Goal: Communication & Community: Answer question/provide support

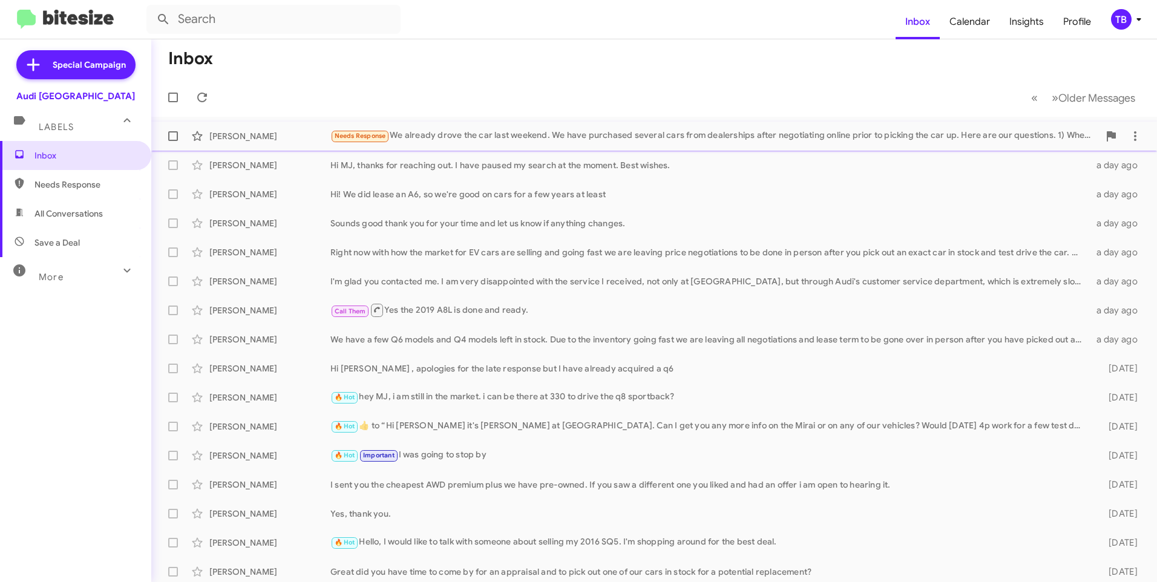
click at [502, 128] on div "[PERSON_NAME] Needs Response We already drove the car last weekend. We have pur…" at bounding box center [654, 136] width 987 height 24
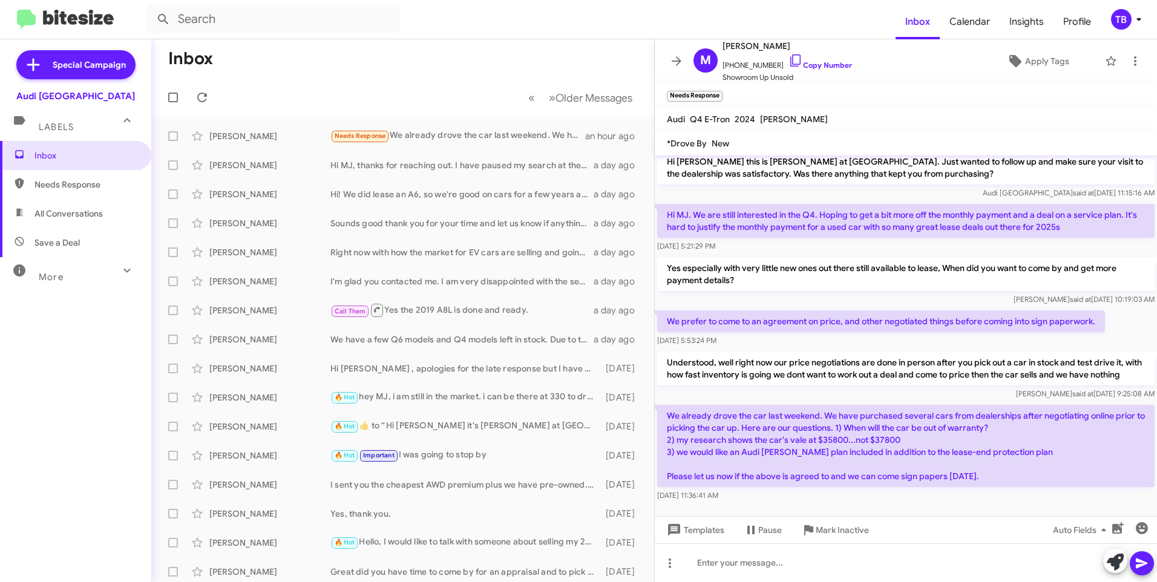
scroll to position [138, 0]
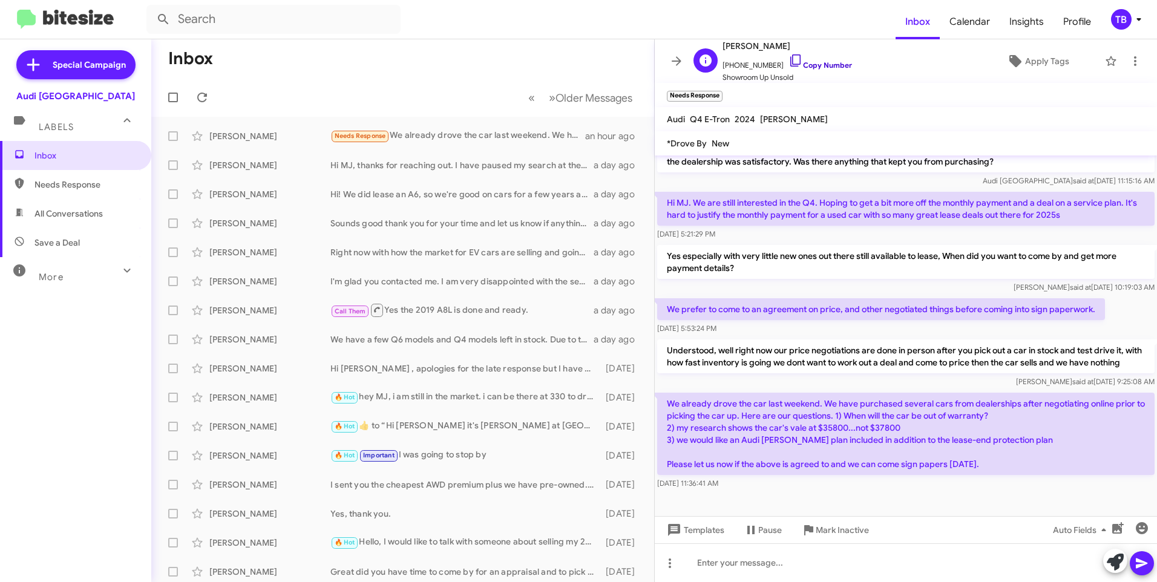
click at [791, 56] on icon at bounding box center [796, 60] width 10 height 12
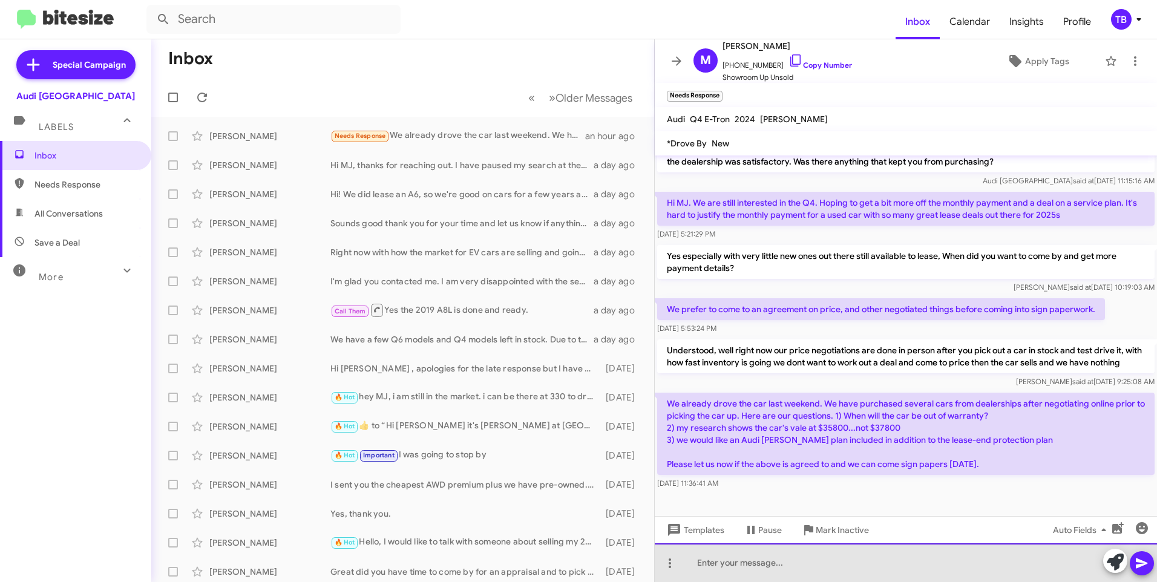
click at [818, 582] on html "Inbox Calendar Insights Profile TB Special Campaign Audi Palo Alto Labels Inbox…" at bounding box center [578, 291] width 1157 height 582
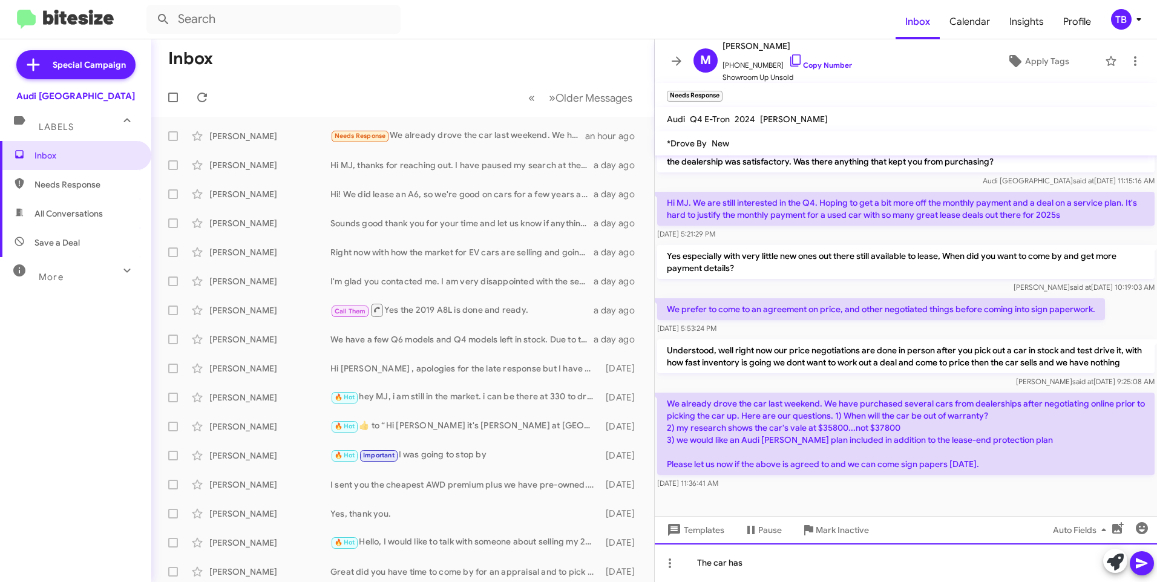
click at [831, 565] on div "The car has" at bounding box center [906, 563] width 502 height 39
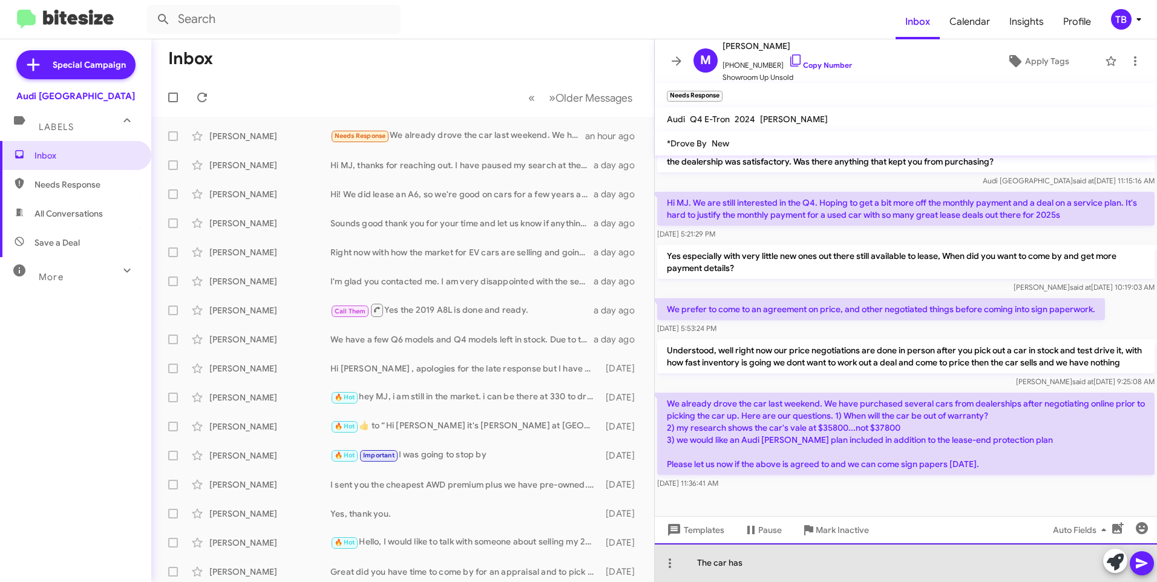
click at [807, 570] on div "The car has" at bounding box center [906, 563] width 502 height 39
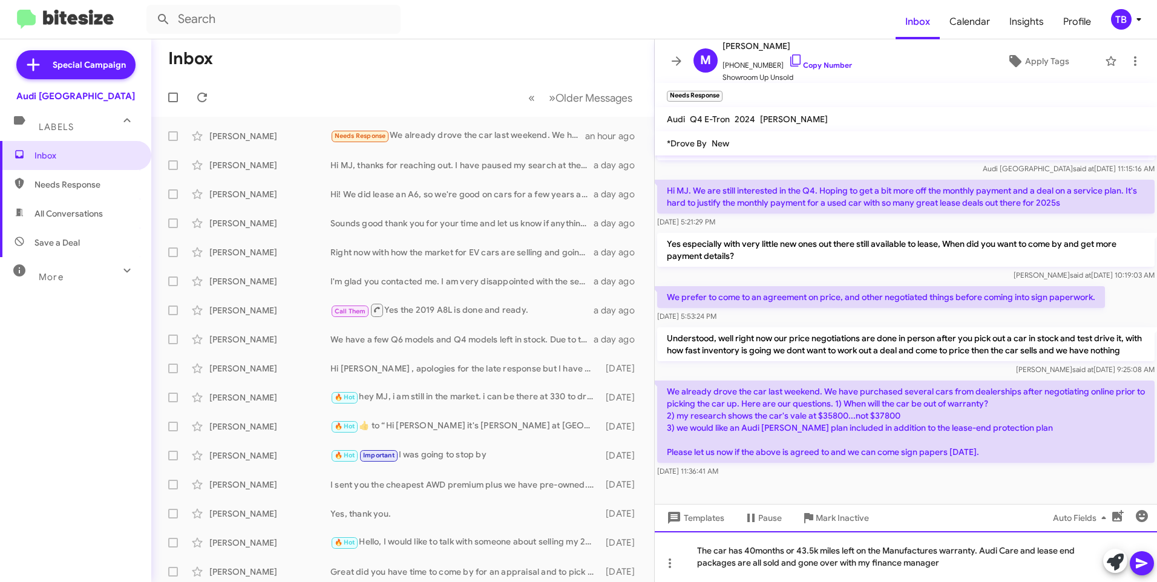
click at [979, 550] on div "The car has 40months or 43.5k miles left on the Manufactures warranty. Audi Car…" at bounding box center [906, 556] width 502 height 51
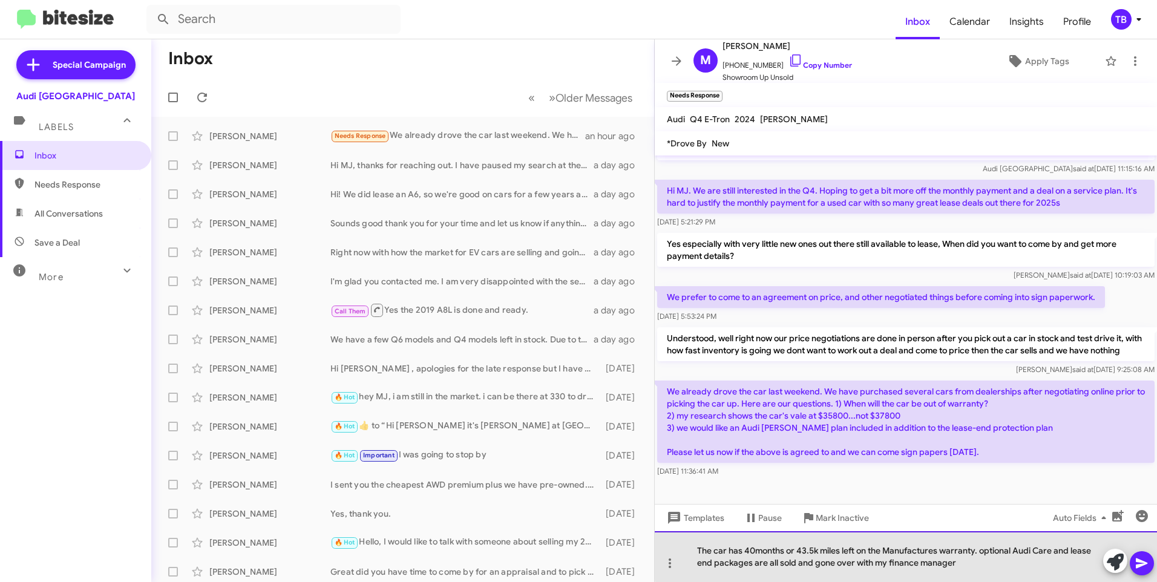
click at [988, 552] on div "The car has 40months or 43.5k miles left on the Manufactures warranty. optional…" at bounding box center [906, 556] width 502 height 51
click at [981, 551] on div "The car has 40months or 43.5k miles left on the Manufactures warranty. optional…" at bounding box center [906, 556] width 502 height 51
click at [982, 551] on div "The car has 40months or 43.5k miles left on the Manufactures warranty. optional…" at bounding box center [906, 556] width 502 height 51
click at [717, 566] on div "The car has 40months or 43.5k miles left on the Manufactures warranty. Optional…" at bounding box center [906, 556] width 502 height 51
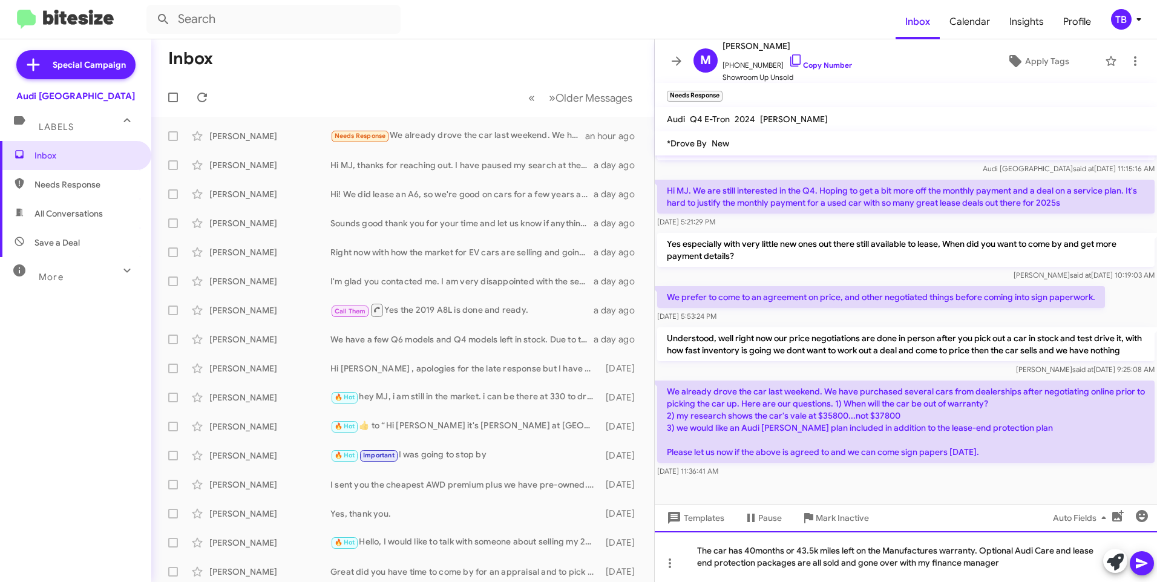
click at [1004, 563] on div "The car has 40months or 43.5k miles left on the Manufactures warranty. Optional…" at bounding box center [906, 556] width 502 height 51
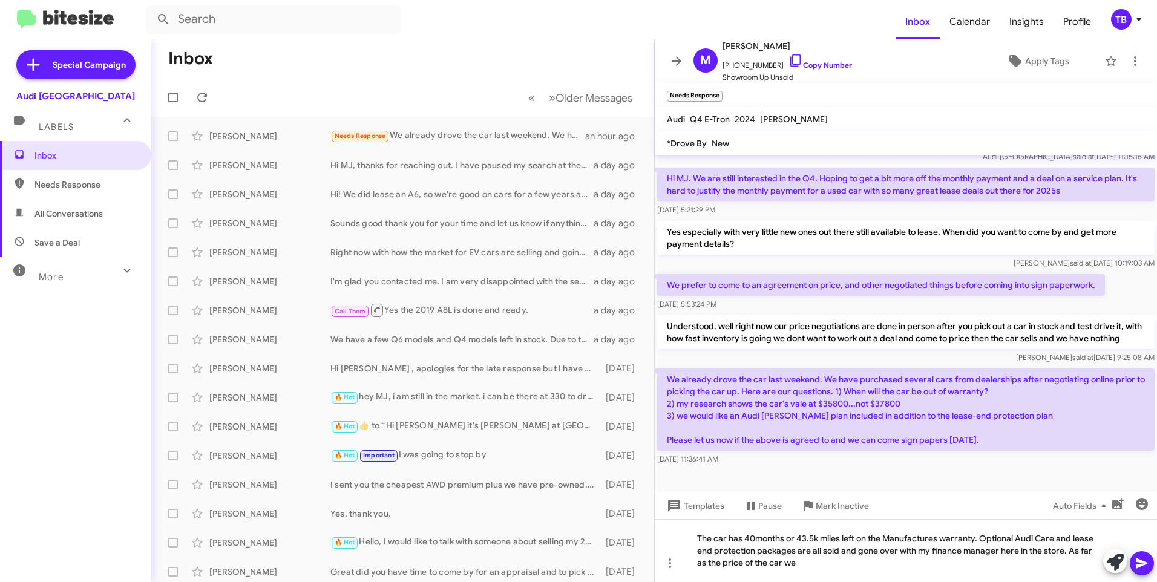
scroll to position [162, 0]
click at [833, 566] on div "The car has 40months or 43.5k miles left on the Manufactures warranty. Optional…" at bounding box center [906, 550] width 502 height 63
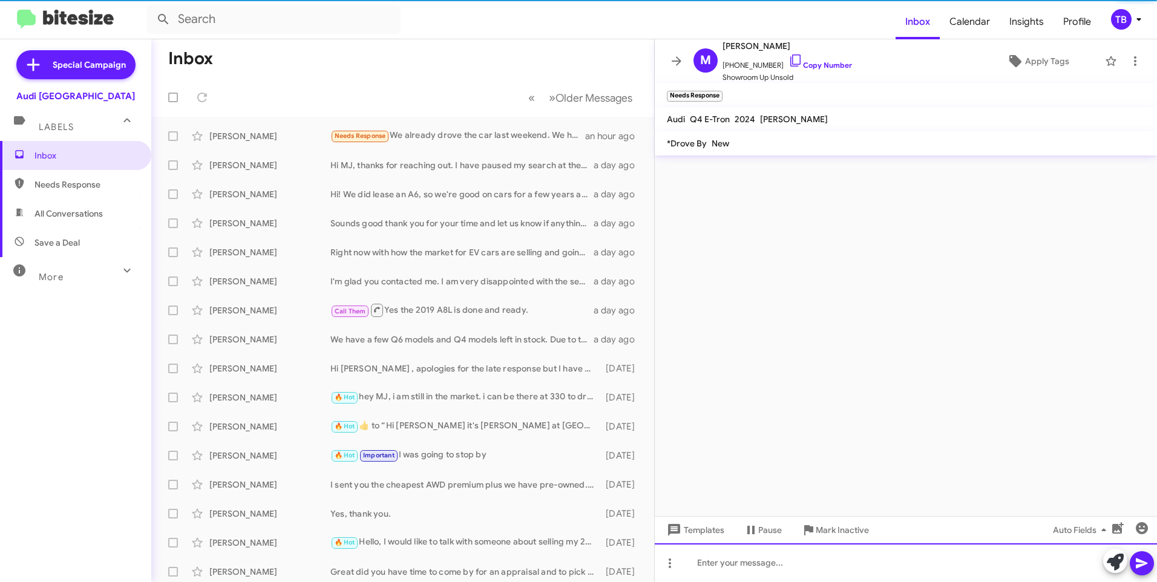
scroll to position [0, 0]
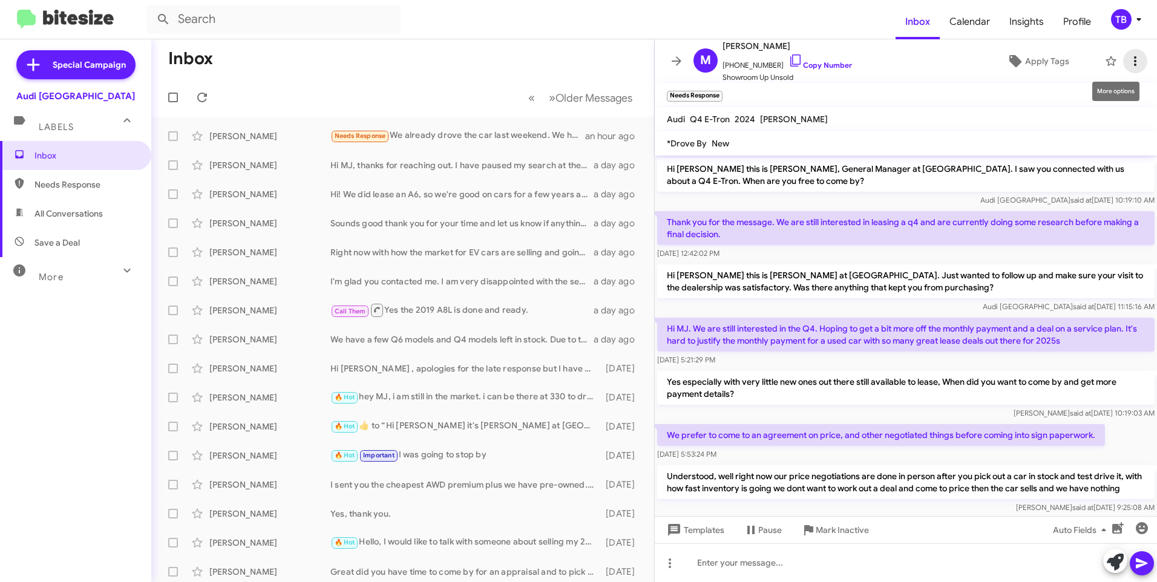
click at [1132, 59] on icon at bounding box center [1135, 61] width 15 height 15
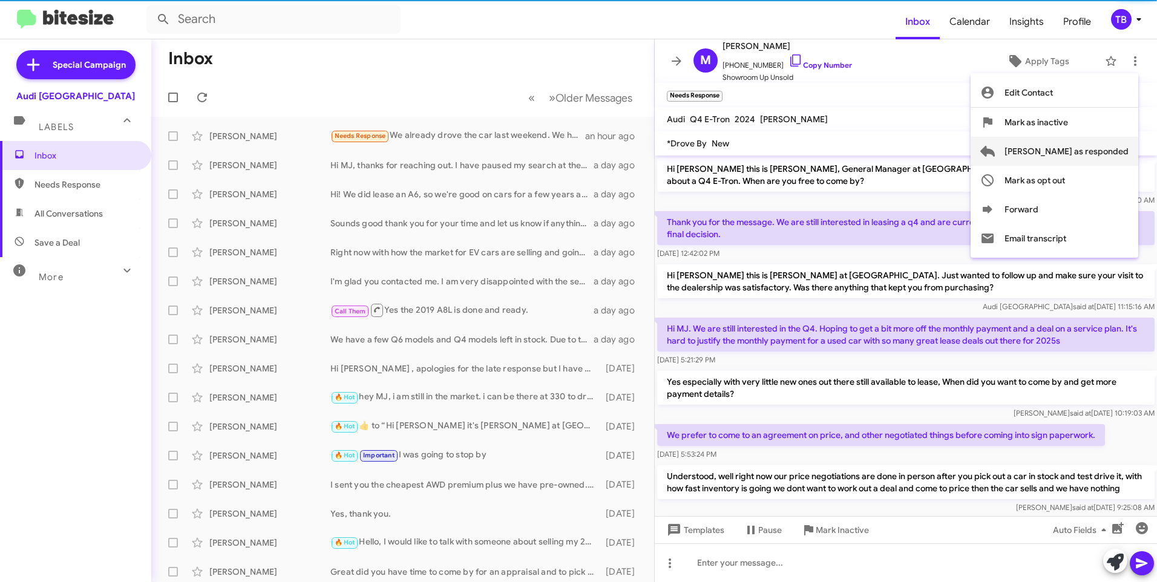
click at [1101, 152] on span "[PERSON_NAME] as responded" at bounding box center [1067, 151] width 124 height 29
